Goal: Task Accomplishment & Management: Use online tool/utility

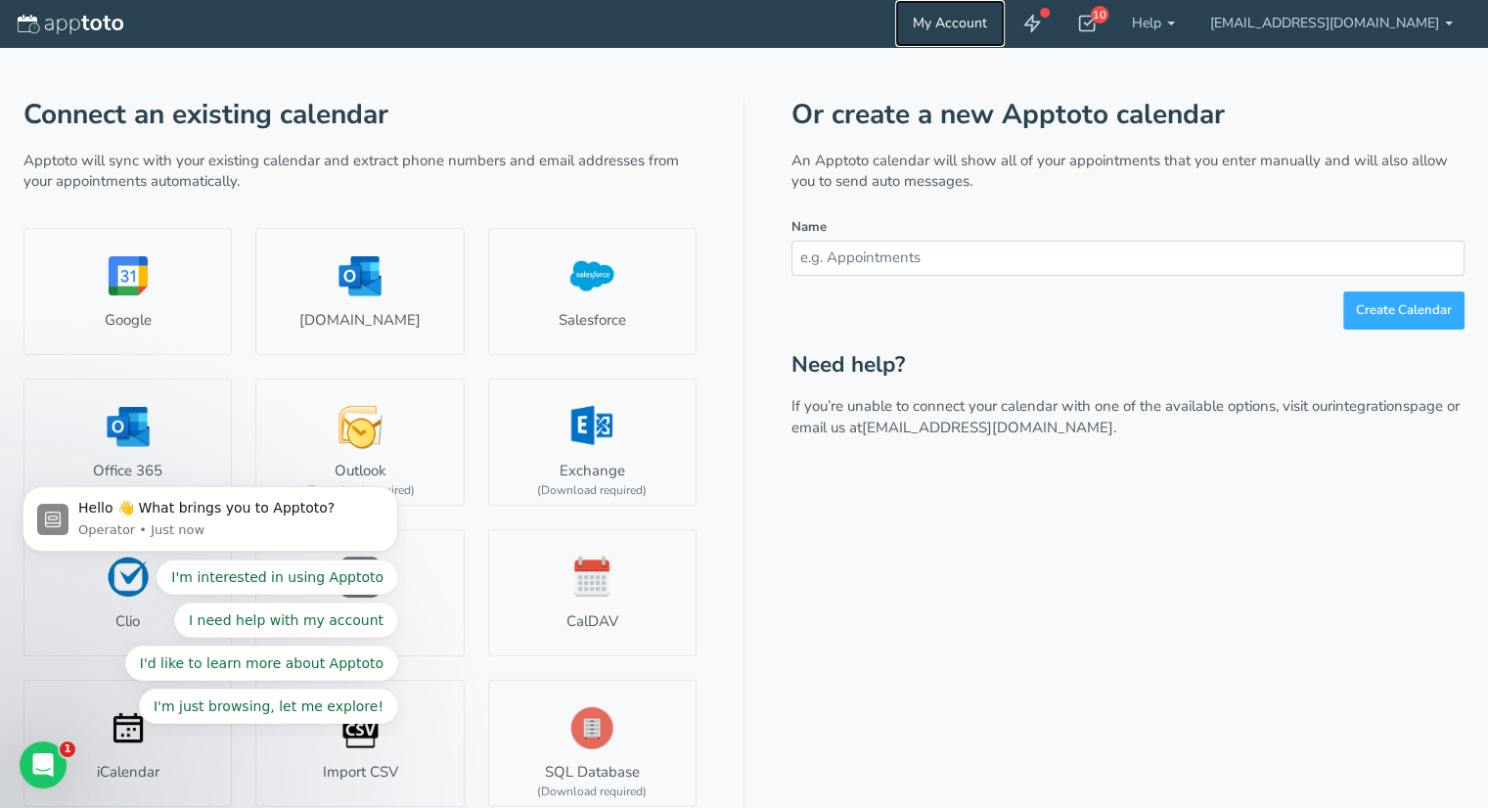
click at [1005, 23] on link "My Account" at bounding box center [950, 23] width 110 height 47
click at [1096, 24] on use at bounding box center [1088, 24] width 16 height 15
click at [1005, 18] on link "My Account" at bounding box center [950, 23] width 110 height 47
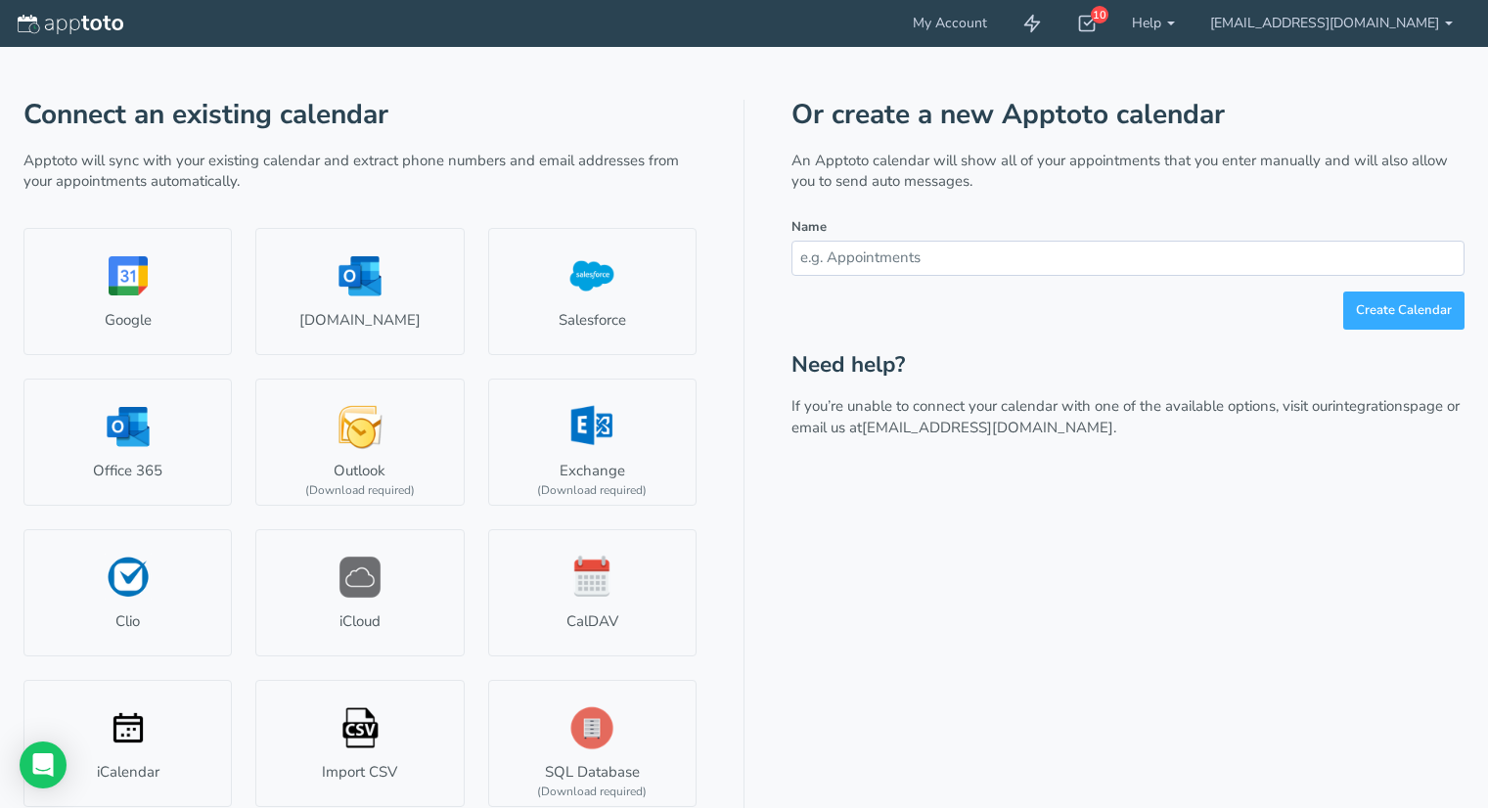
click at [1005, 18] on link "My Account" at bounding box center [950, 23] width 110 height 47
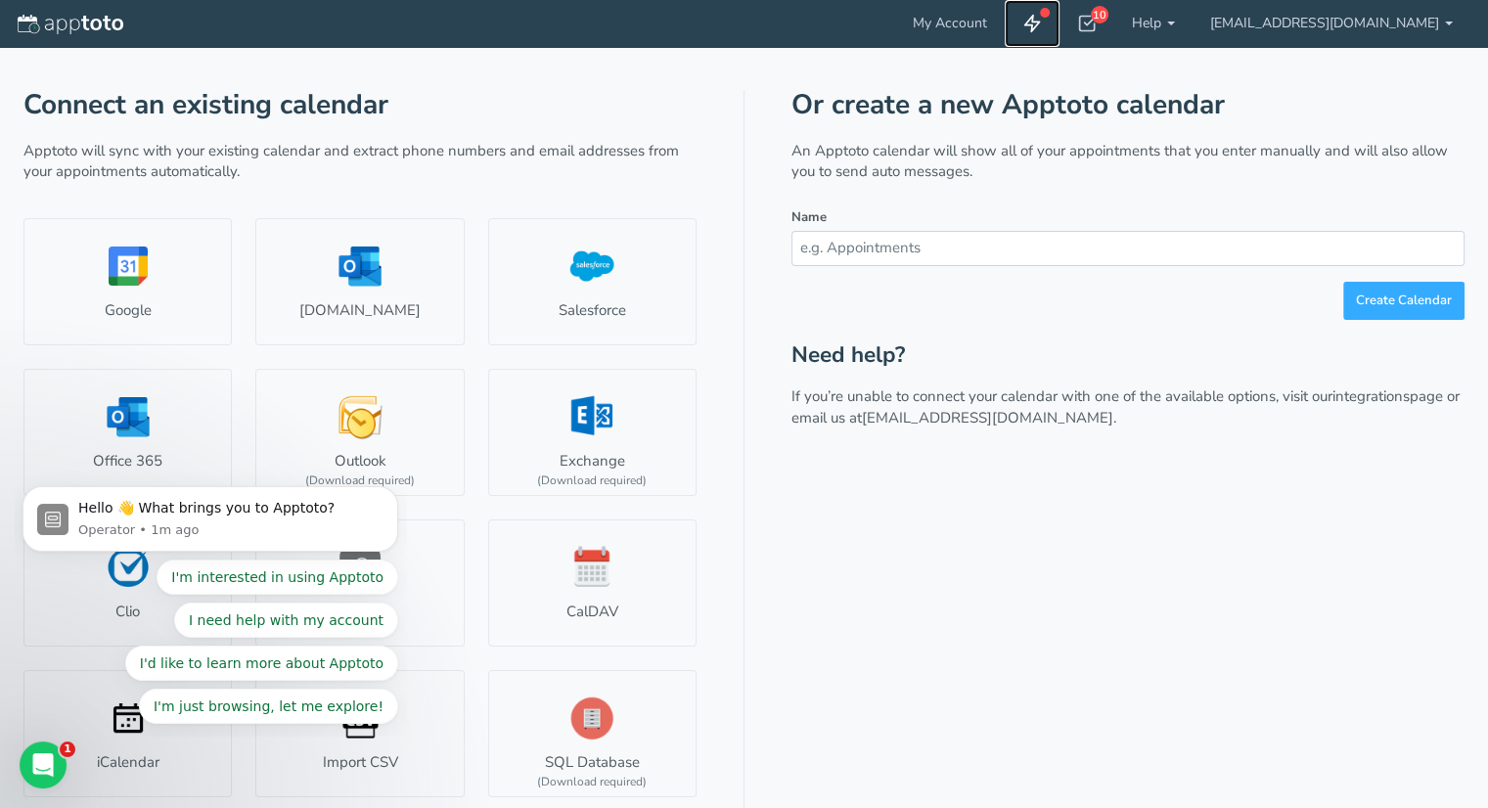
click at [1042, 25] on icon at bounding box center [1032, 24] width 20 height 20
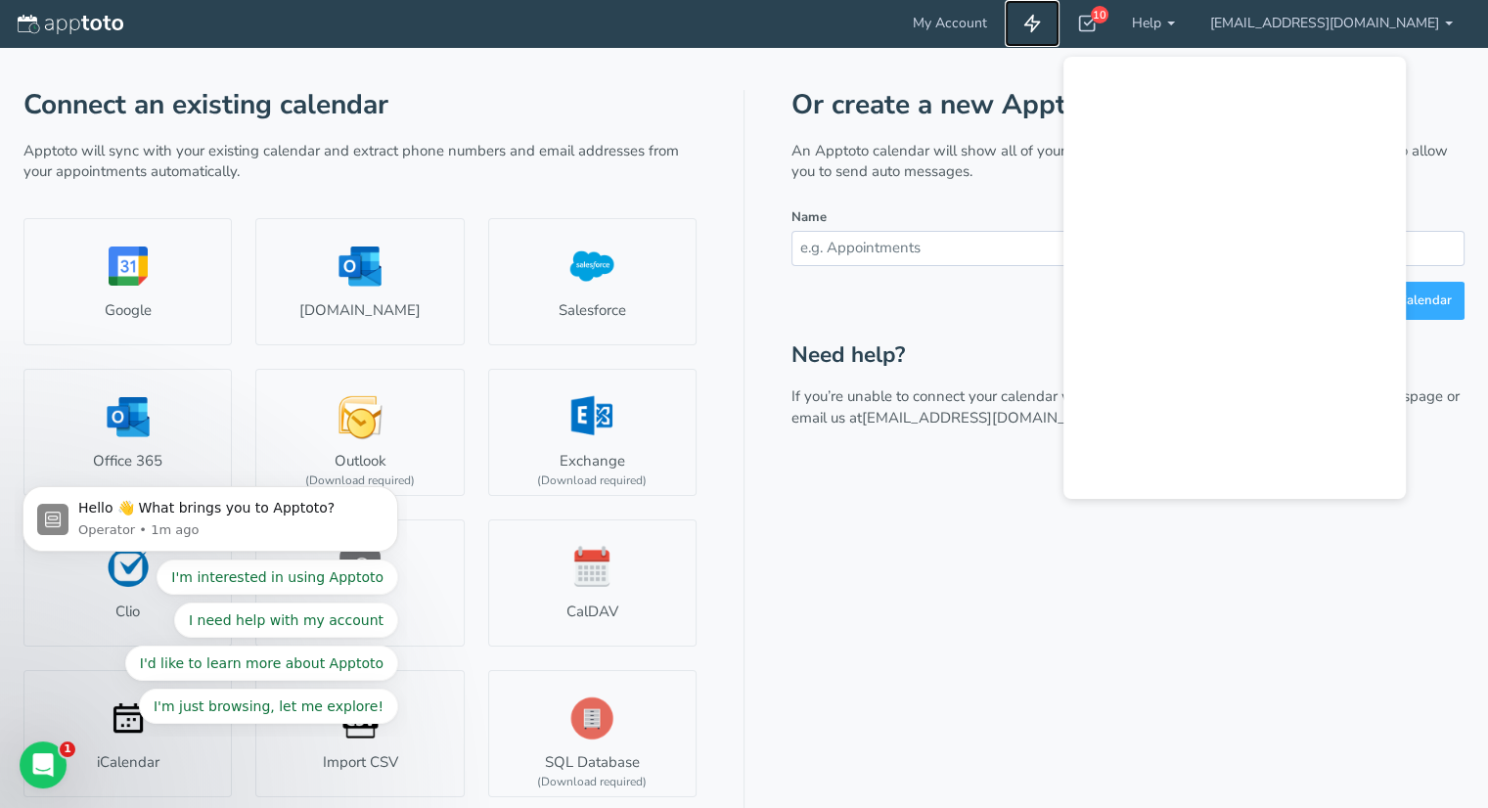
click at [1042, 25] on icon at bounding box center [1032, 24] width 20 height 20
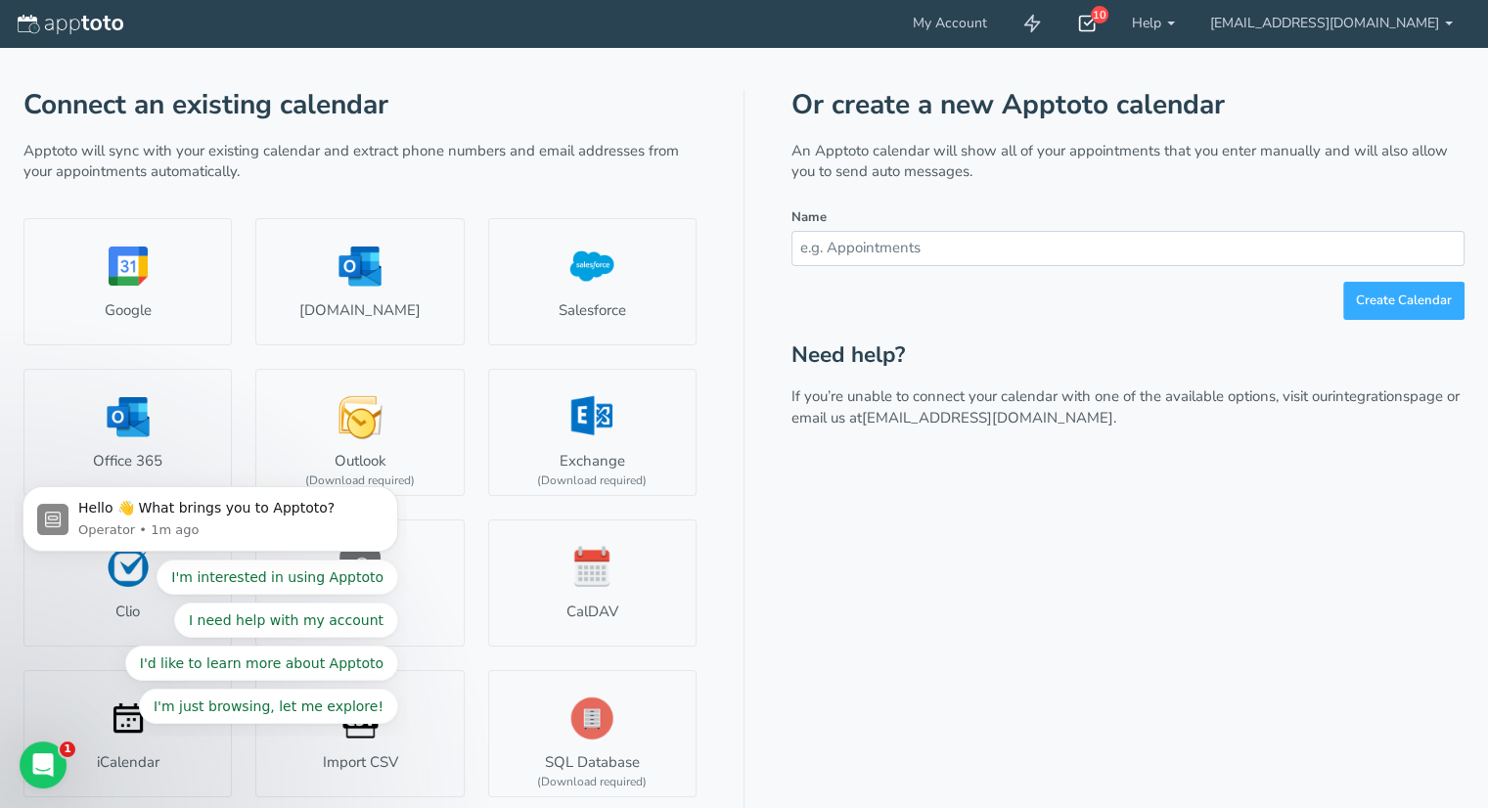
click at [1108, 14] on div "10" at bounding box center [1100, 15] width 18 height 18
click at [1314, 26] on link "[EMAIL_ADDRESS][DOMAIN_NAME]" at bounding box center [1332, 23] width 278 height 47
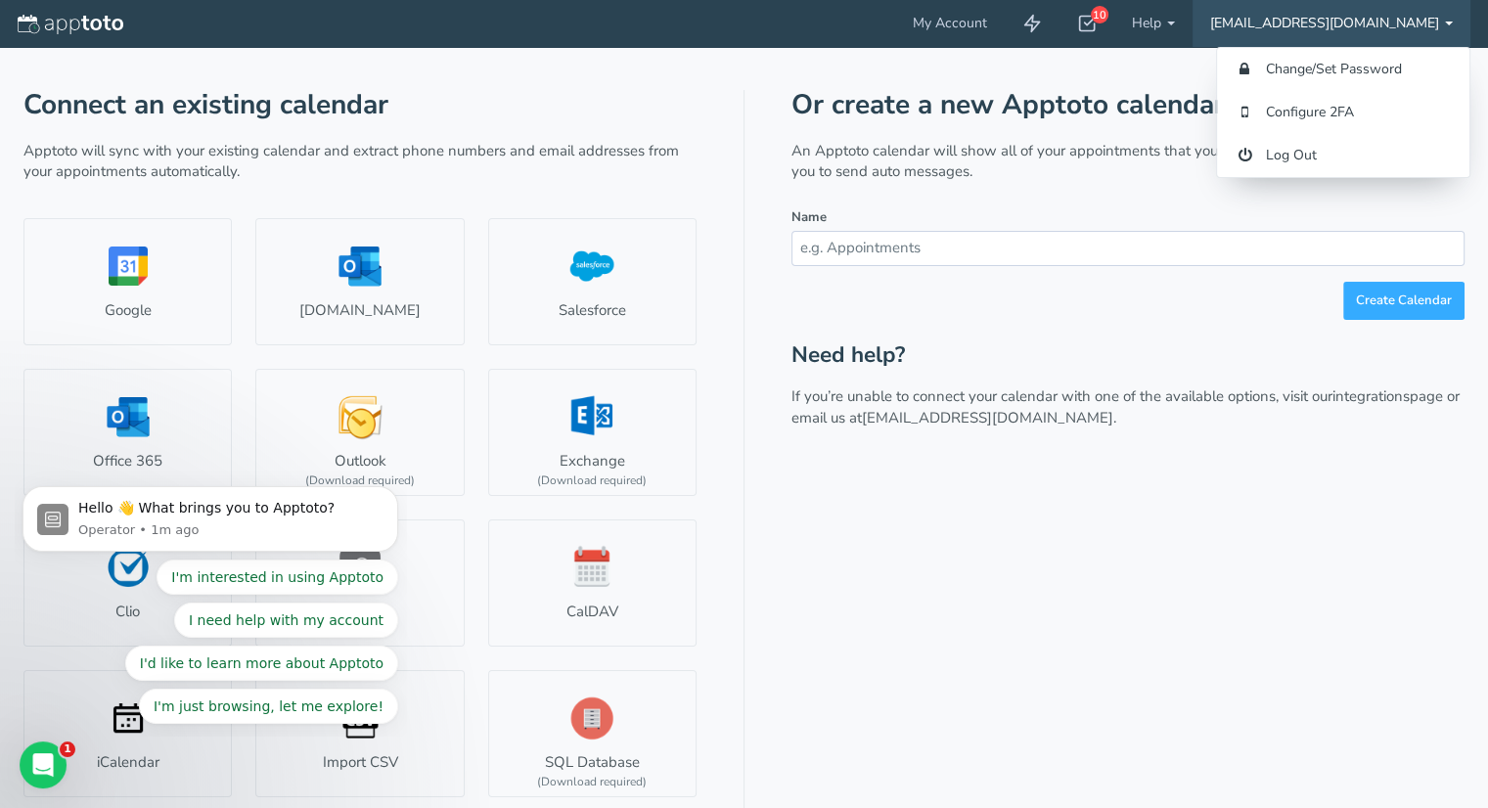
click at [1444, 15] on link "[EMAIL_ADDRESS][DOMAIN_NAME]" at bounding box center [1332, 23] width 278 height 47
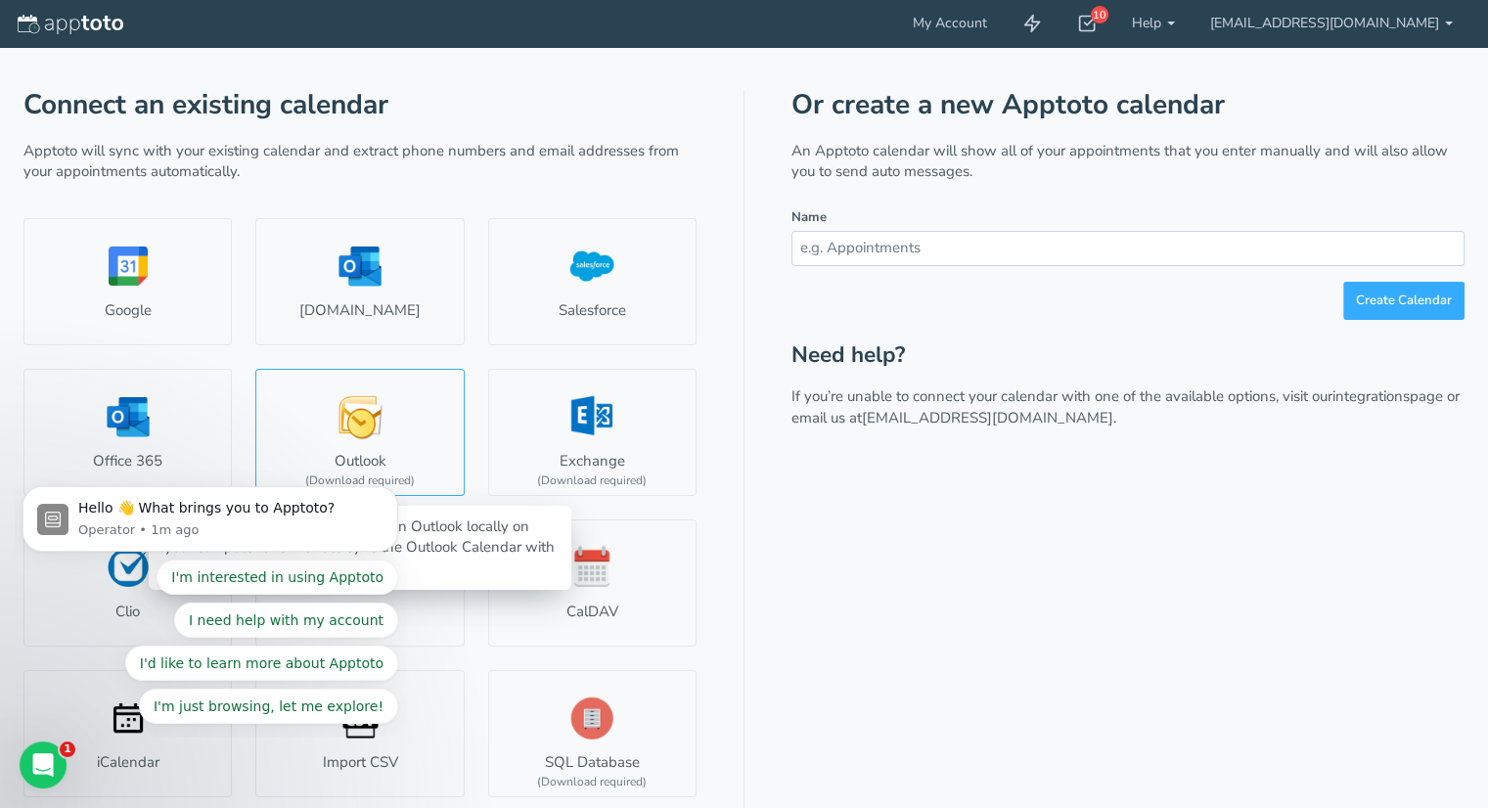
scroll to position [11, 0]
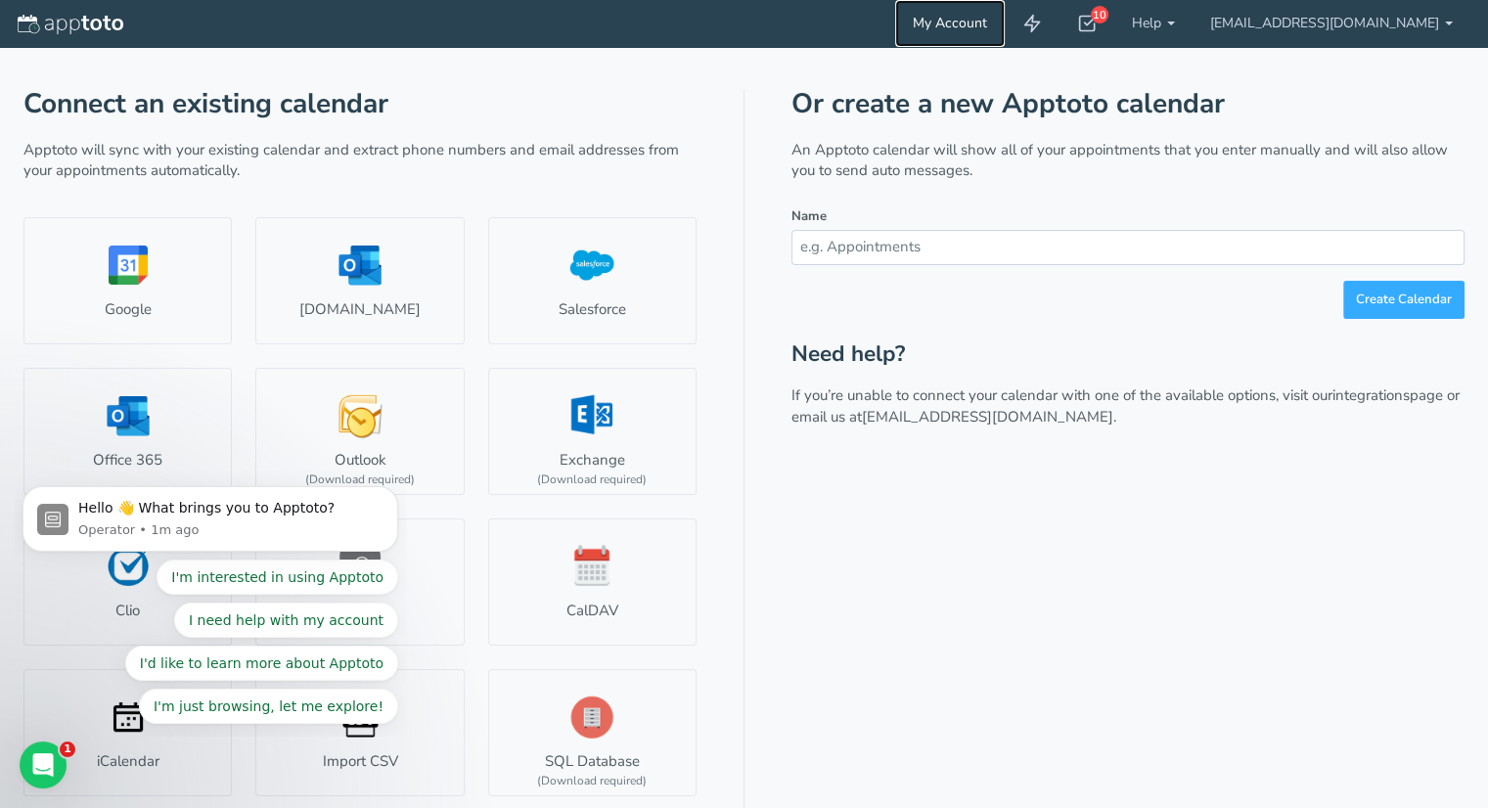
click at [1005, 25] on link "My Account" at bounding box center [950, 23] width 110 height 47
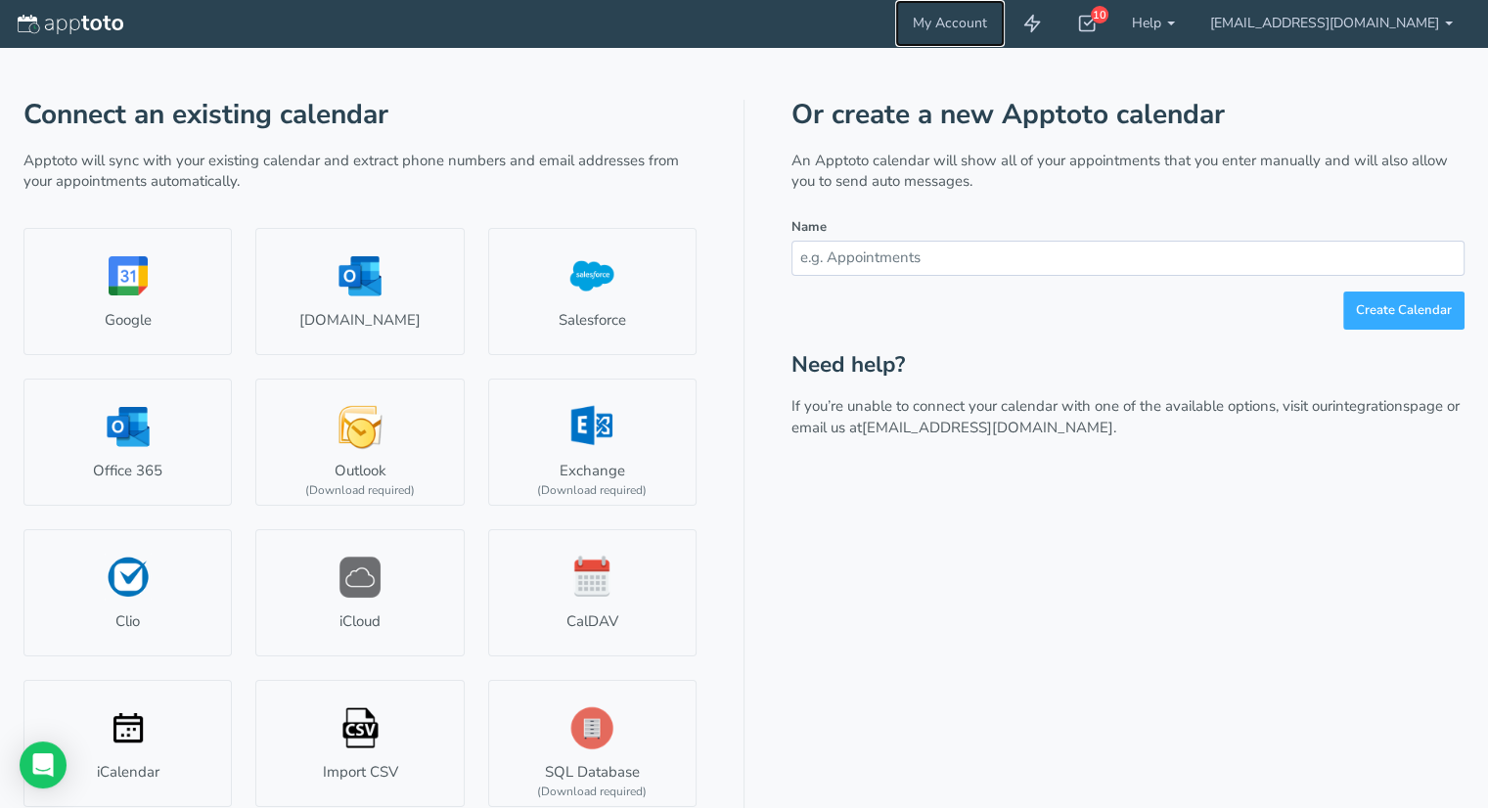
click at [1005, 25] on link "My Account" at bounding box center [950, 23] width 110 height 47
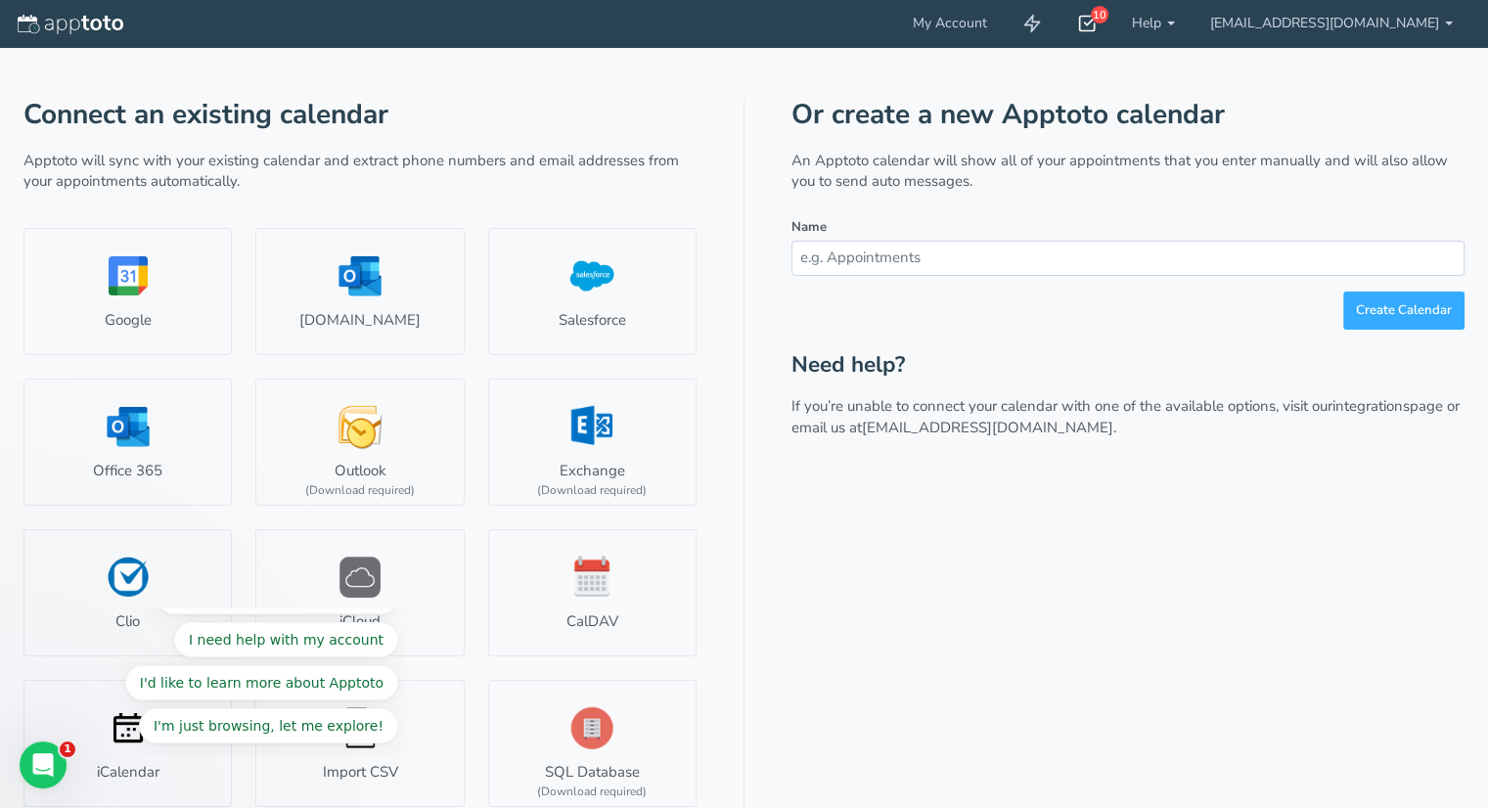
click at [1097, 24] on icon at bounding box center [1087, 24] width 20 height 20
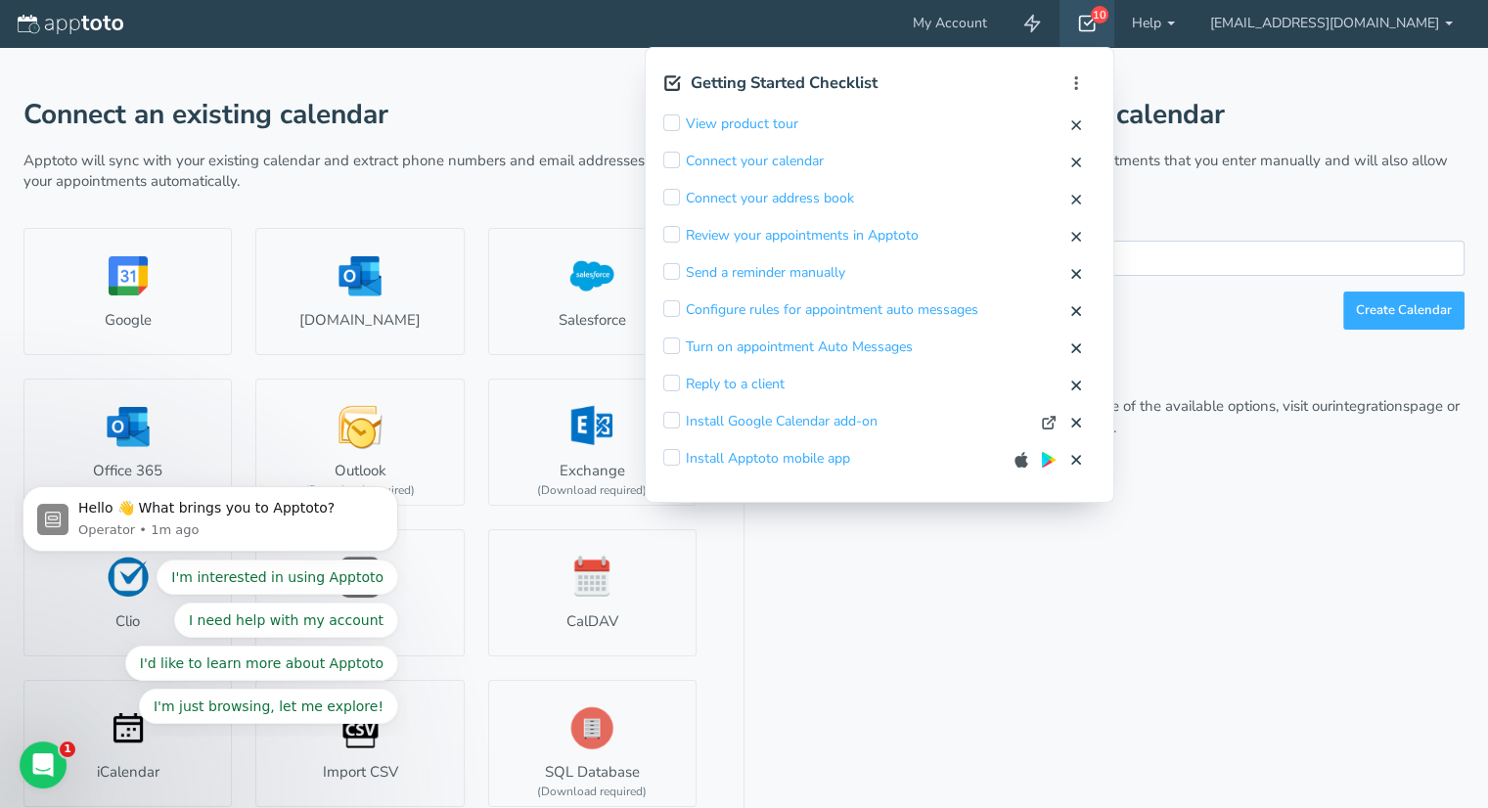
click at [1077, 627] on div "Or create a new Apptoto calendar An Apptoto calendar will show all of your appo…" at bounding box center [1127, 459] width 673 height 719
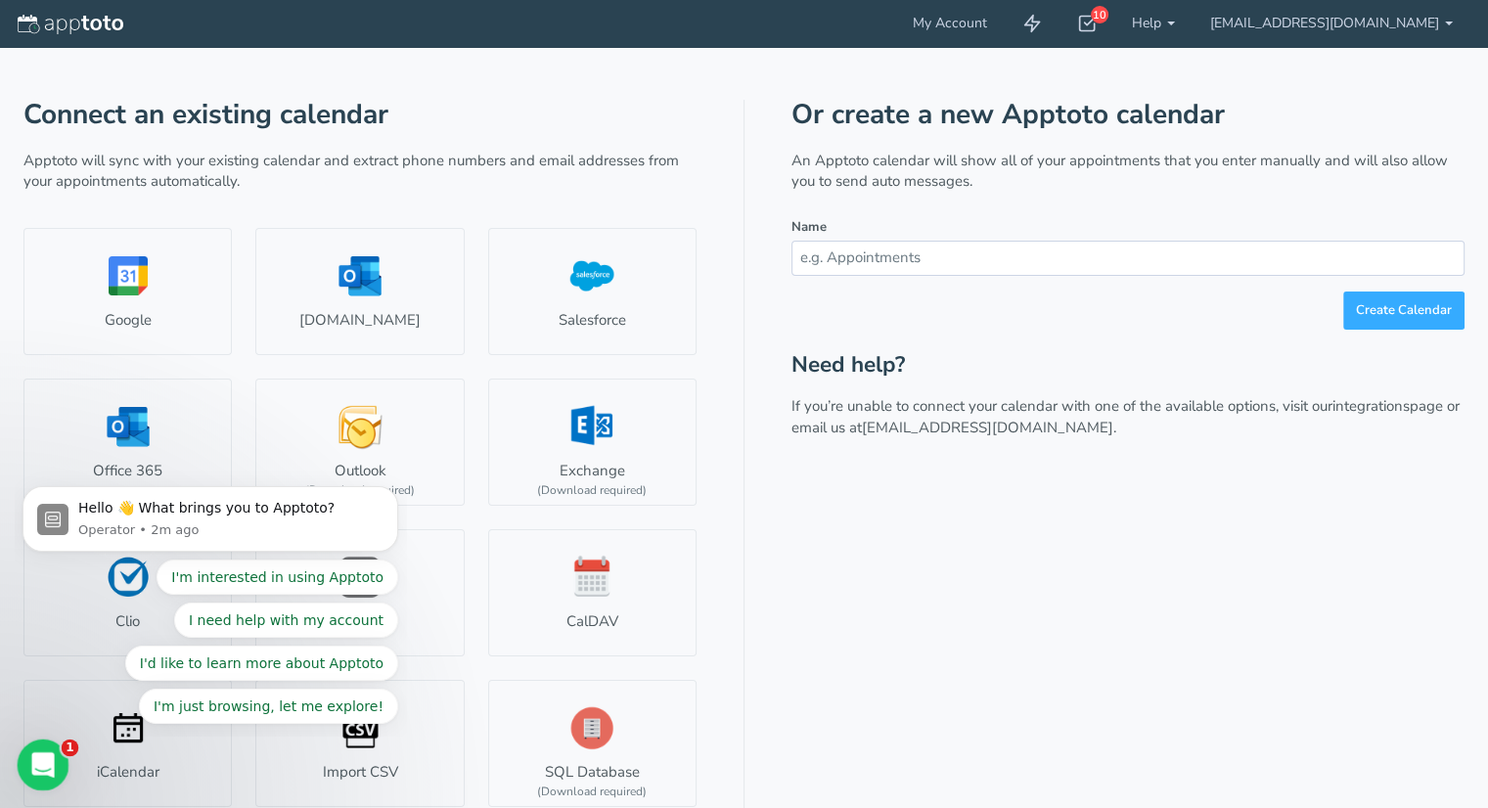
click at [60, 767] on div "Open Intercom Messenger" at bounding box center [40, 762] width 65 height 65
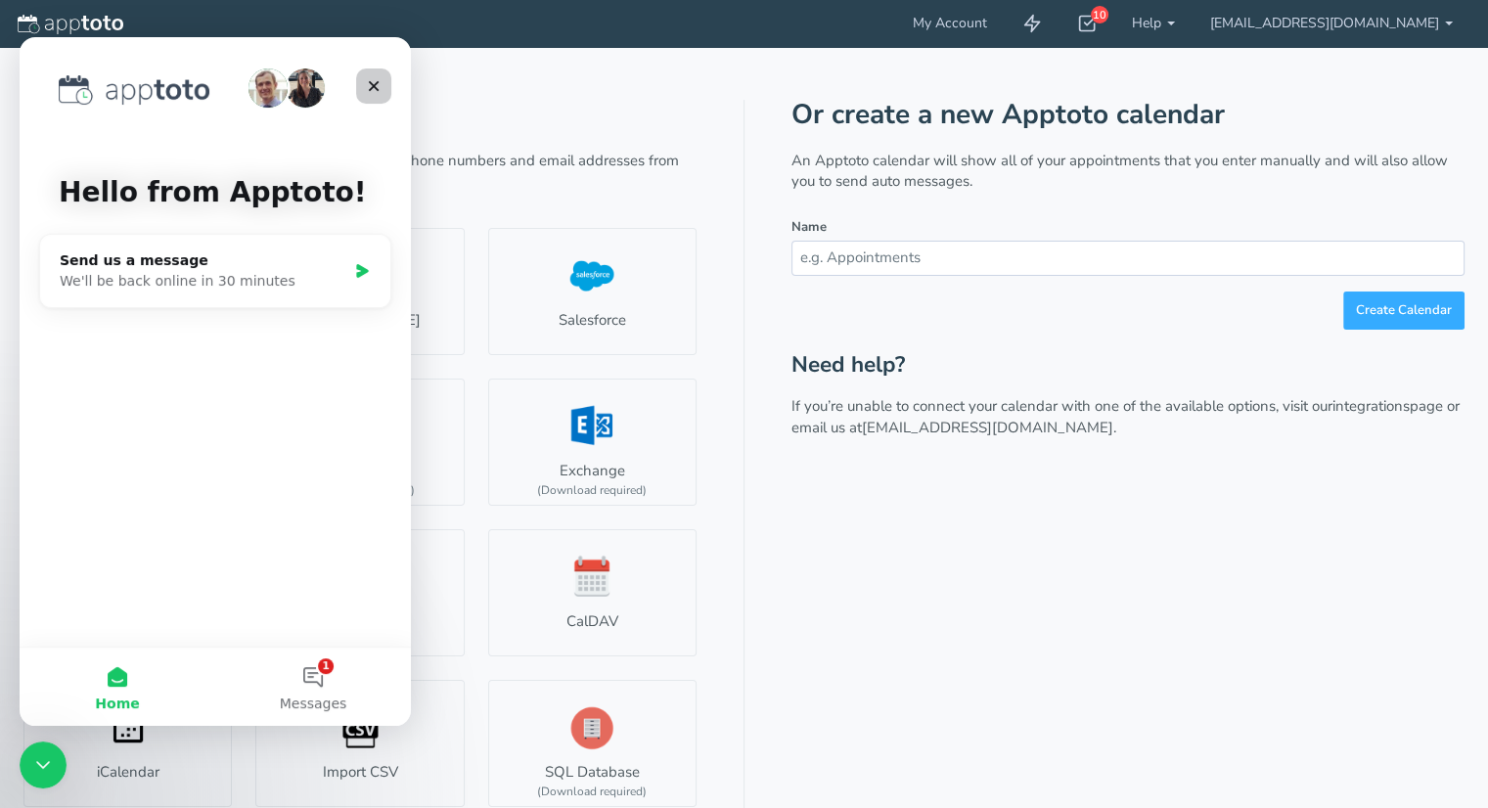
click at [376, 83] on icon "Close" at bounding box center [374, 86] width 11 height 11
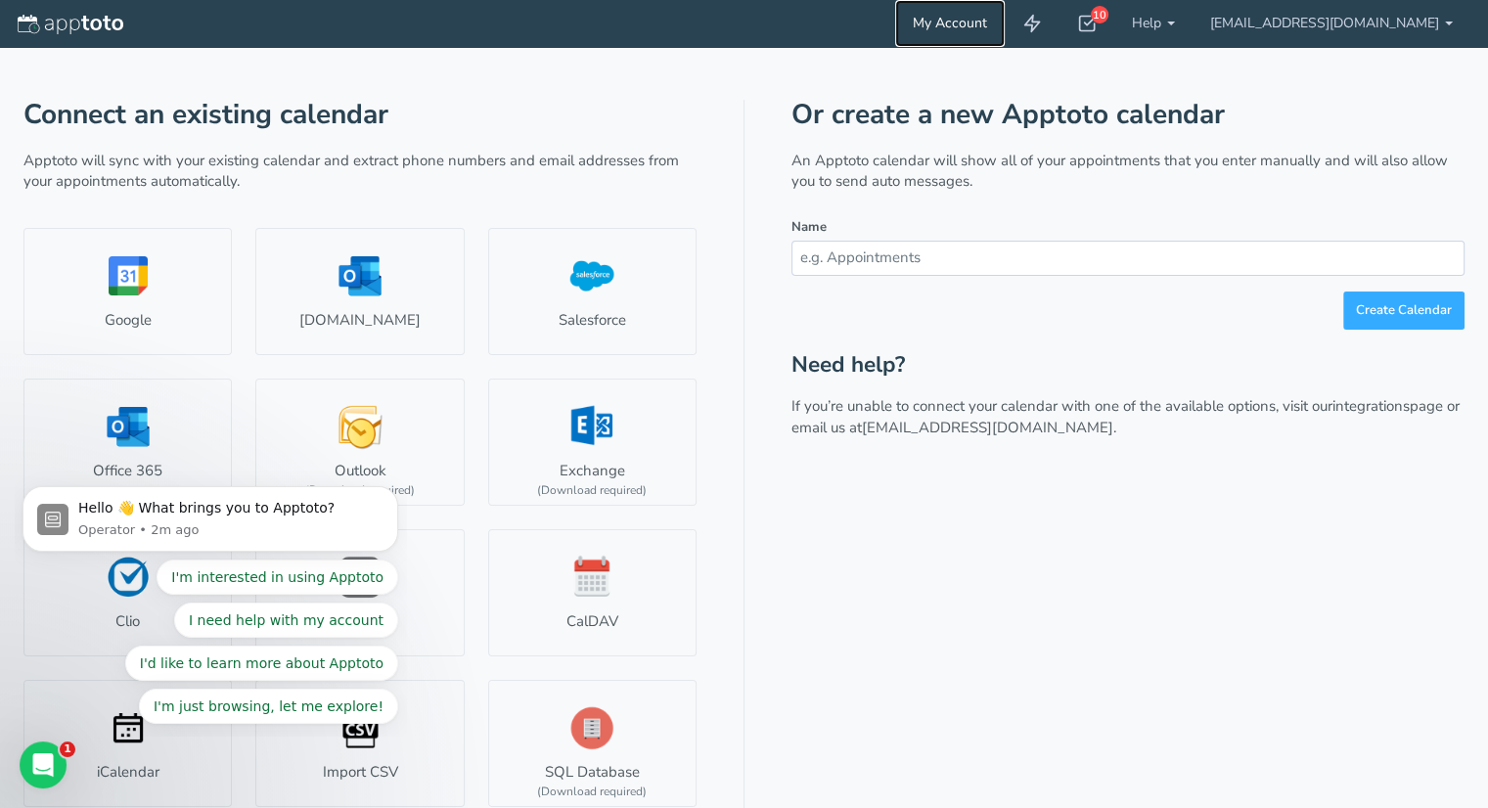
click at [1005, 13] on link "My Account" at bounding box center [950, 23] width 110 height 47
type input "[EMAIL_ADDRESS][DOMAIN_NAME]"
click at [115, 29] on img at bounding box center [71, 25] width 106 height 20
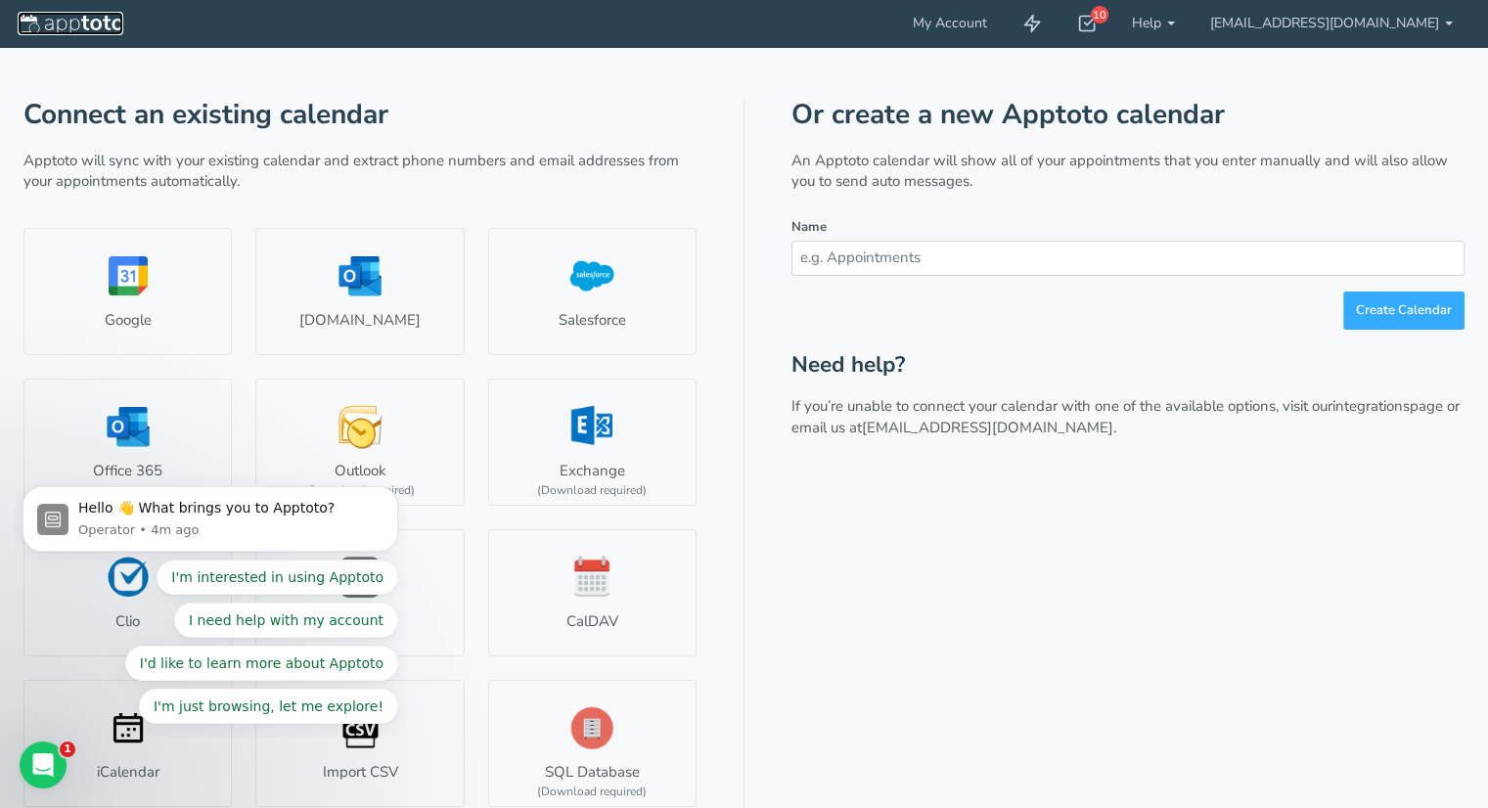
click at [115, 29] on img at bounding box center [71, 25] width 106 height 20
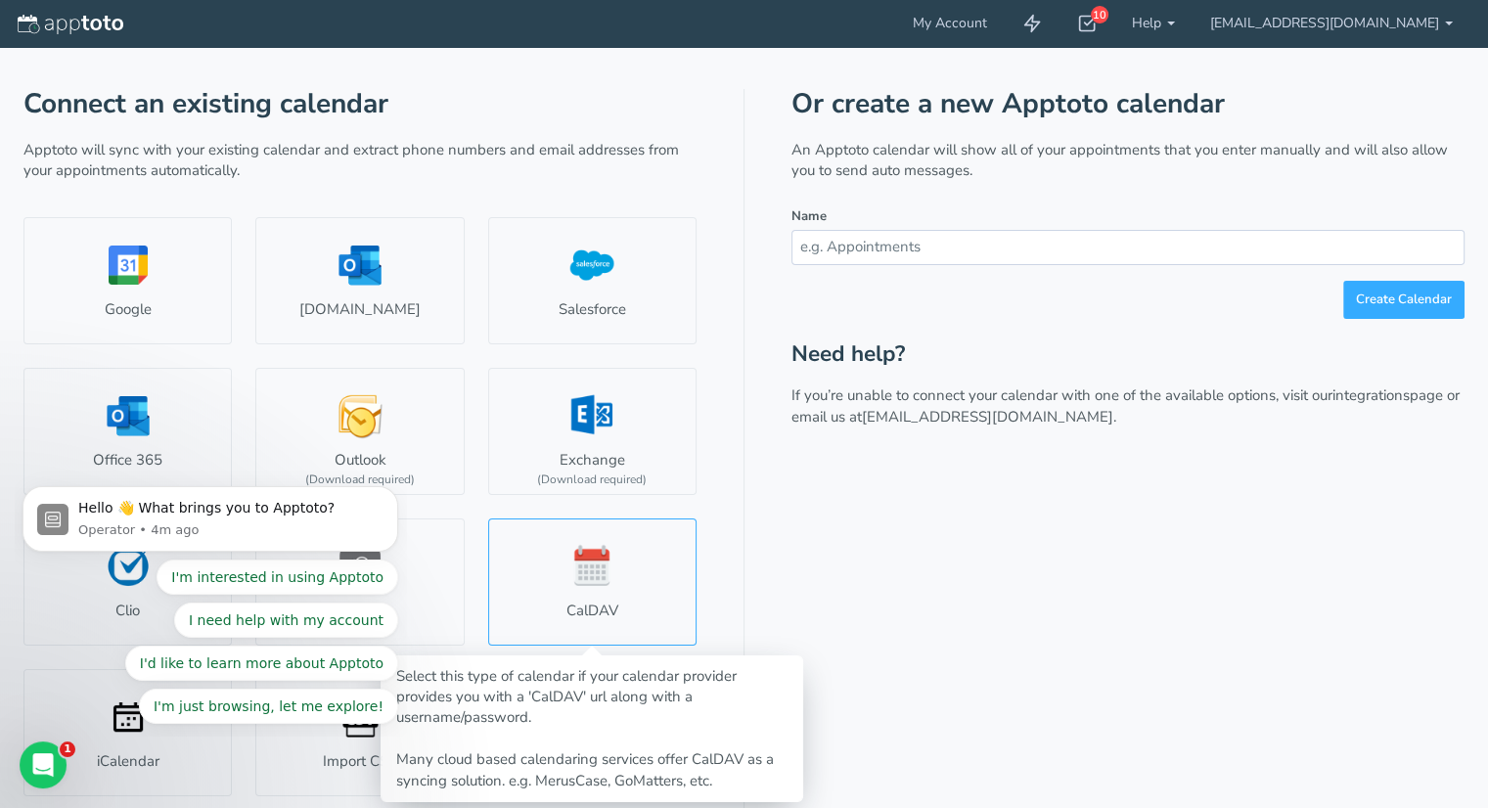
click at [598, 559] on link "CalDAV" at bounding box center [592, 581] width 208 height 127
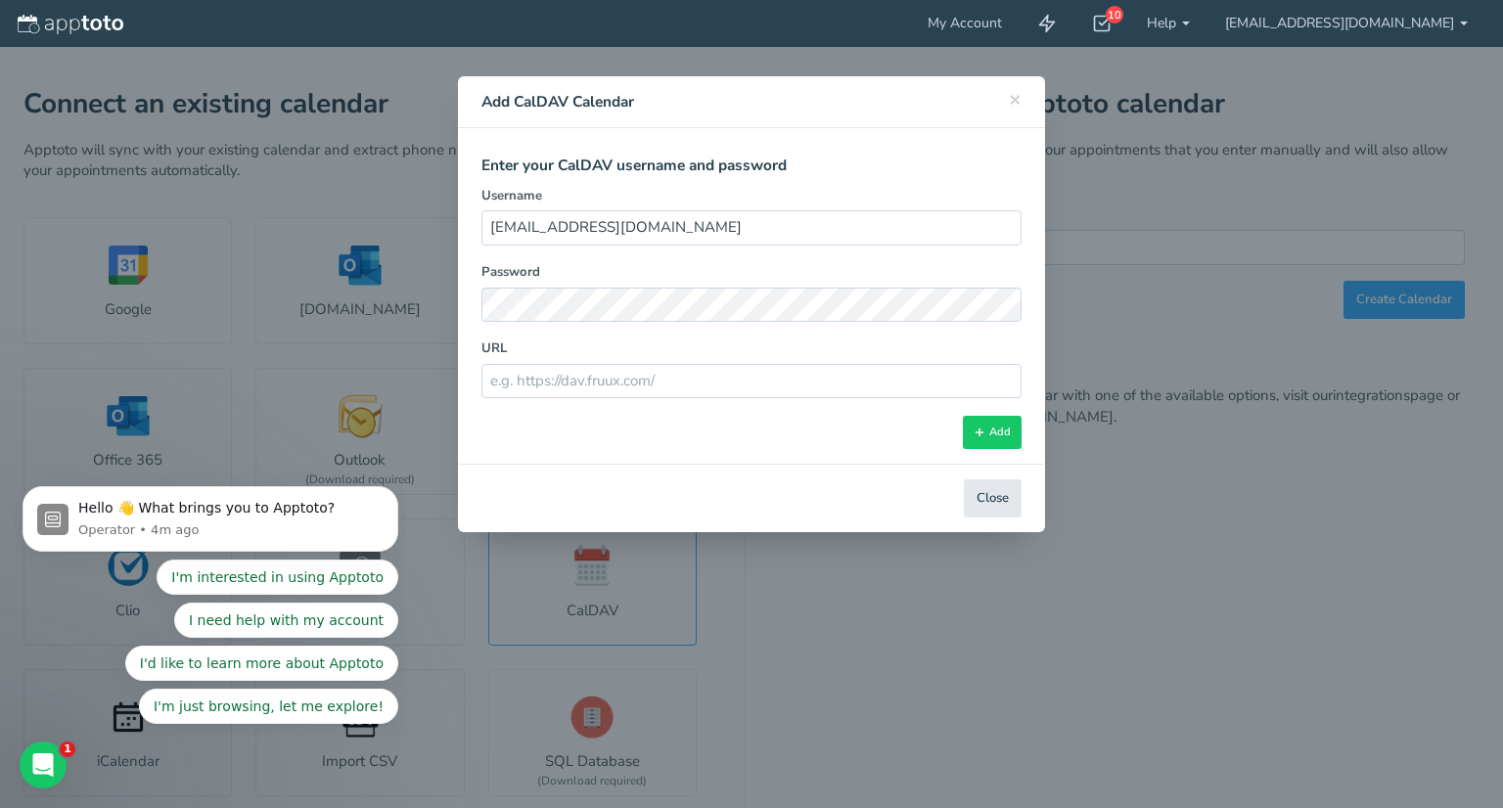
click at [598, 559] on body "My Account 10 Getting Started Checklist Hide completed Refresh Remove Checklist…" at bounding box center [751, 398] width 1503 height 819
click at [852, 693] on div "× Close Add CalDAV Calendar Select CalDAV Account Select Account Connect a new …" at bounding box center [751, 404] width 1503 height 808
click at [1002, 488] on button "Close" at bounding box center [993, 498] width 58 height 38
